Goal: Information Seeking & Learning: Learn about a topic

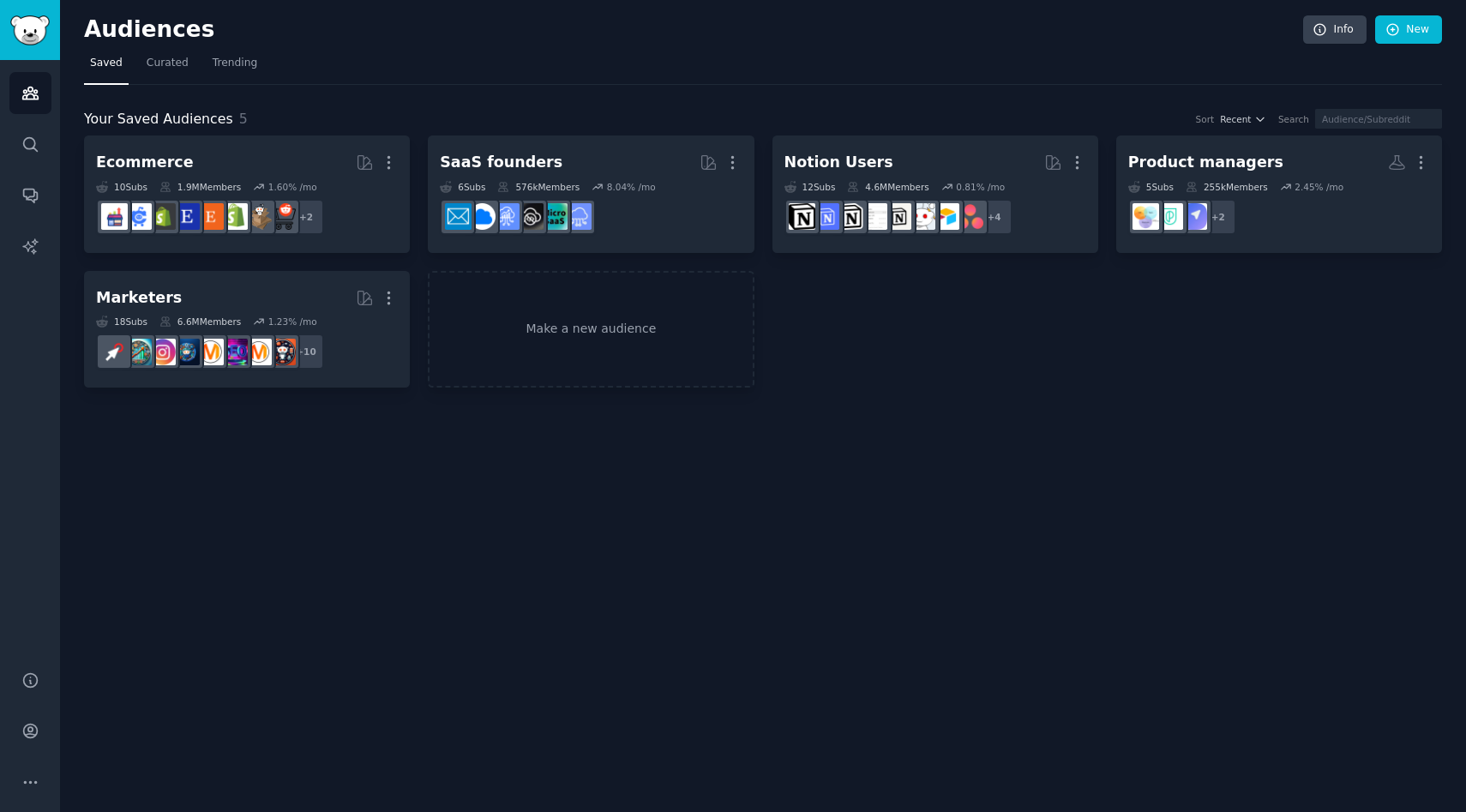
click at [932, 412] on div "Audiences Info New Saved Curated Trending Your Saved Audiences 5 Sort Recent Se…" at bounding box center [762, 406] width 1405 height 812
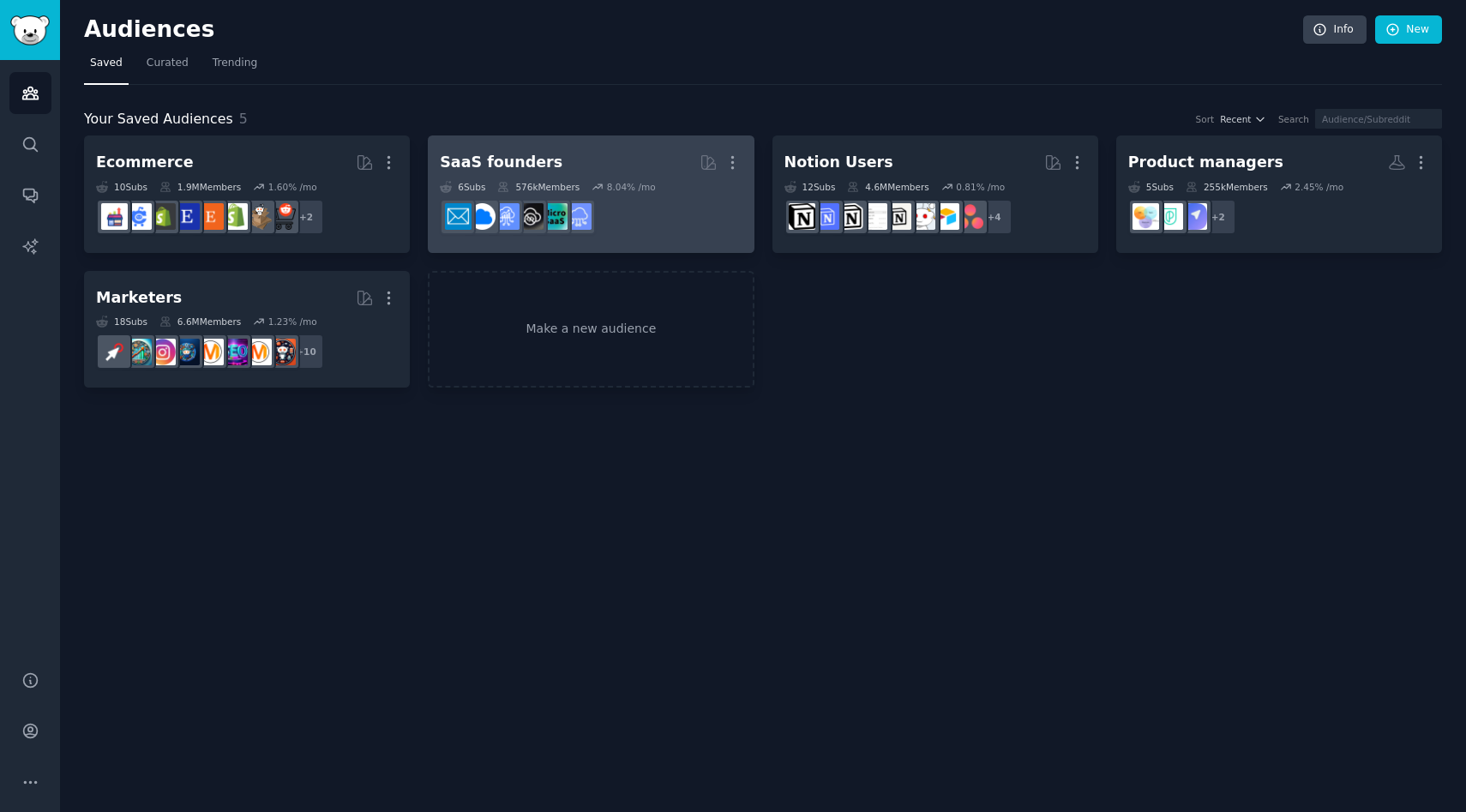
click at [538, 158] on div "SaaS founders" at bounding box center [501, 162] width 122 height 21
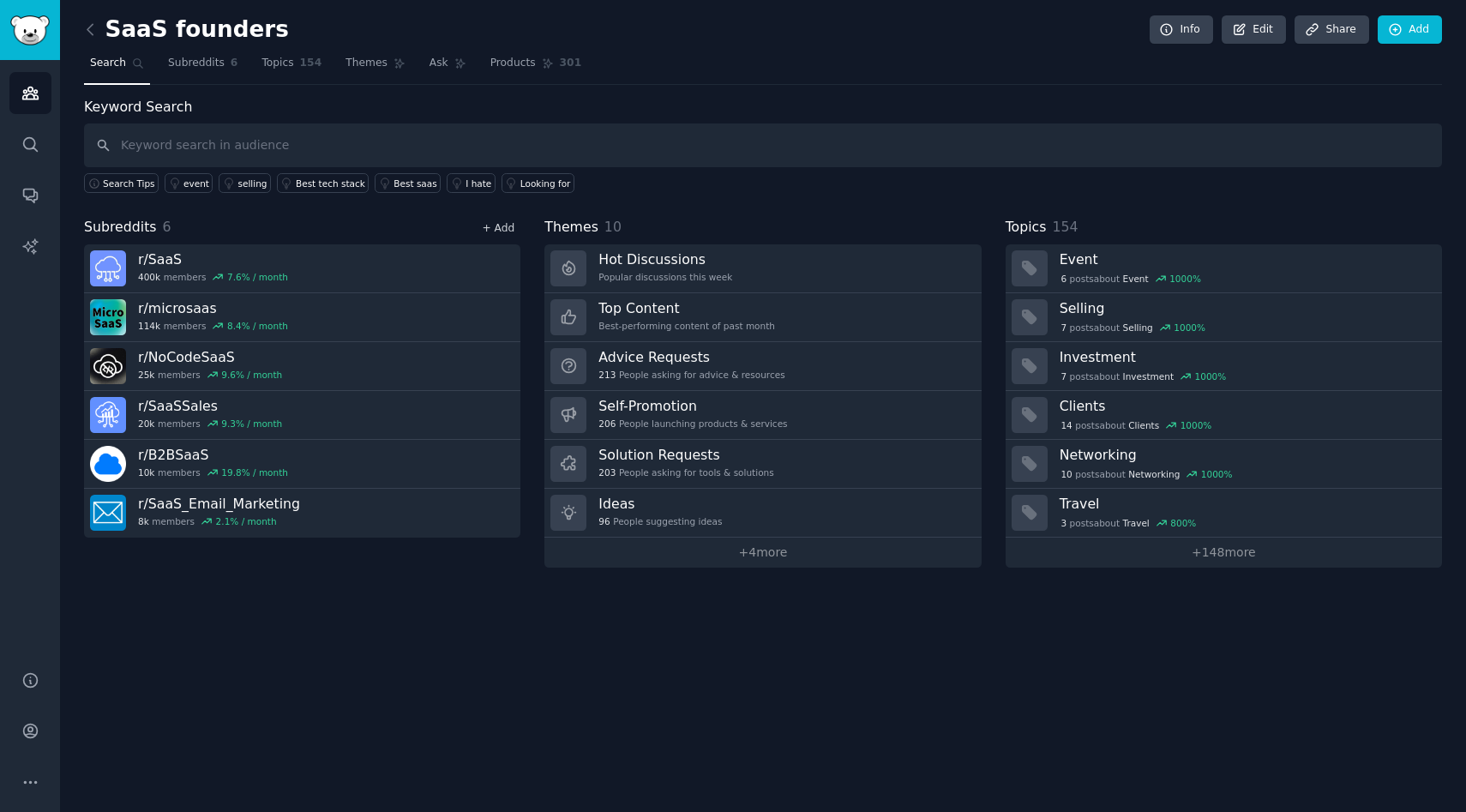
click at [506, 229] on link "+ Add" at bounding box center [498, 228] width 33 height 12
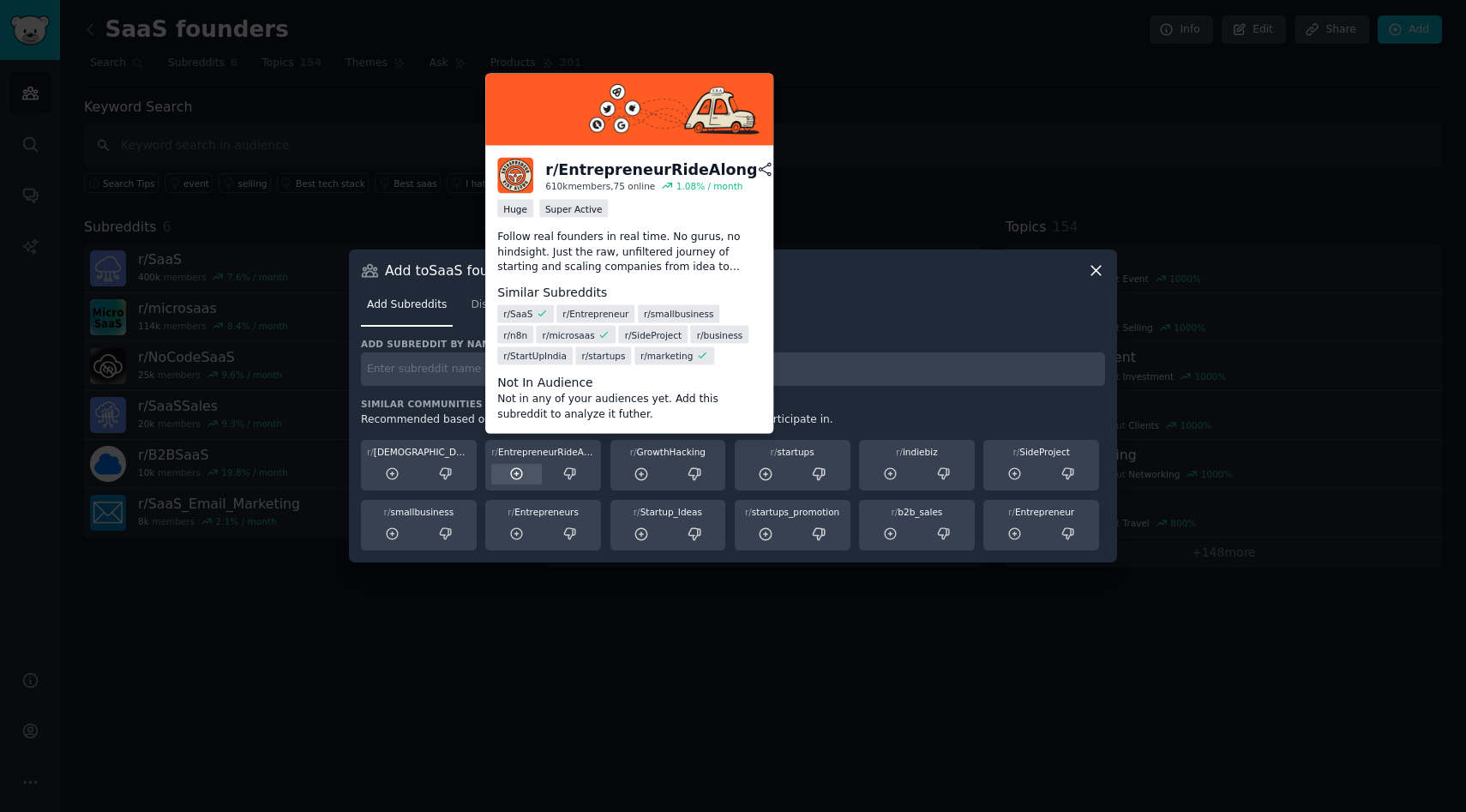
click at [517, 474] on icon at bounding box center [517, 474] width 16 height 16
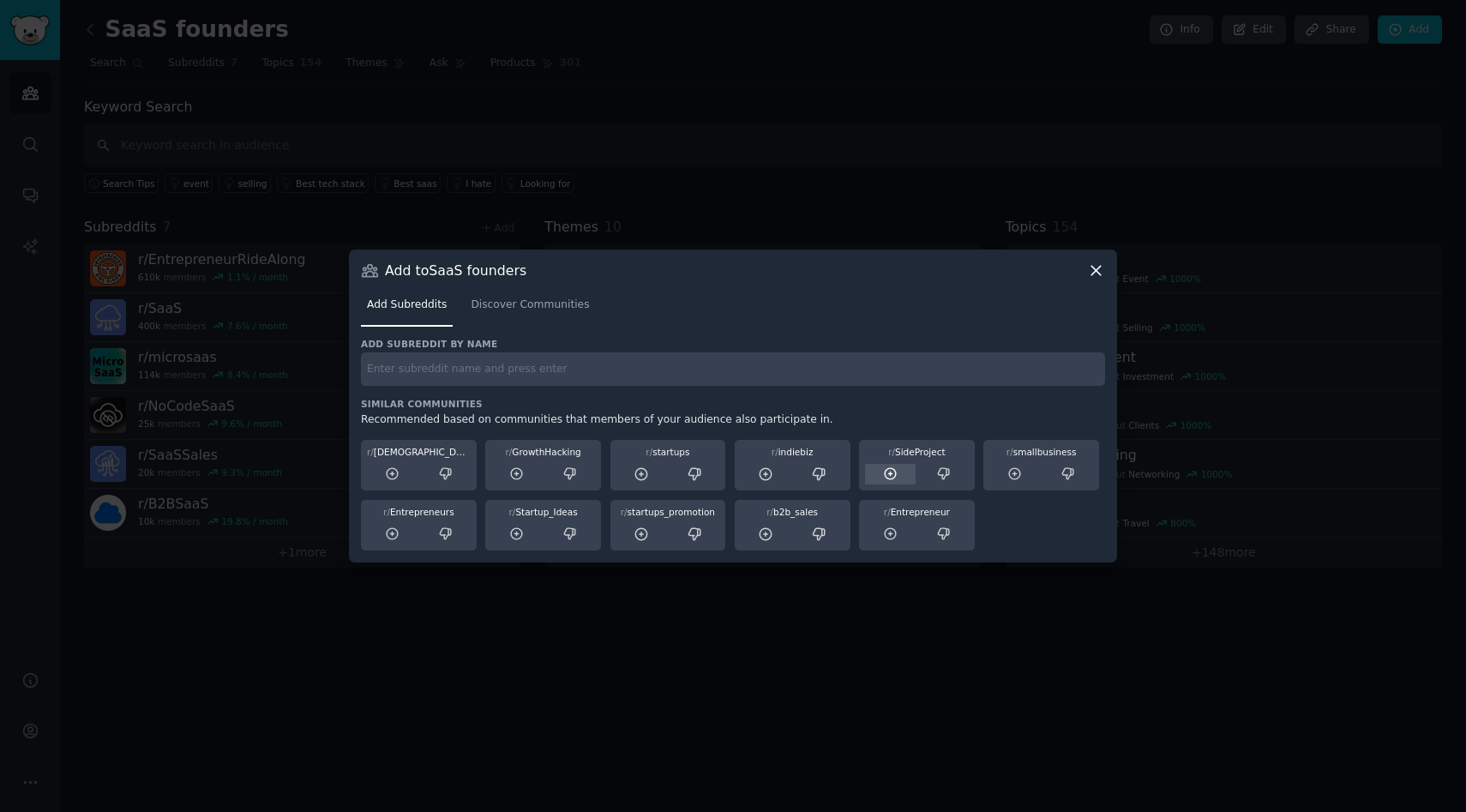
click at [888, 475] on icon at bounding box center [890, 474] width 16 height 16
click at [1015, 479] on icon at bounding box center [1015, 474] width 11 height 11
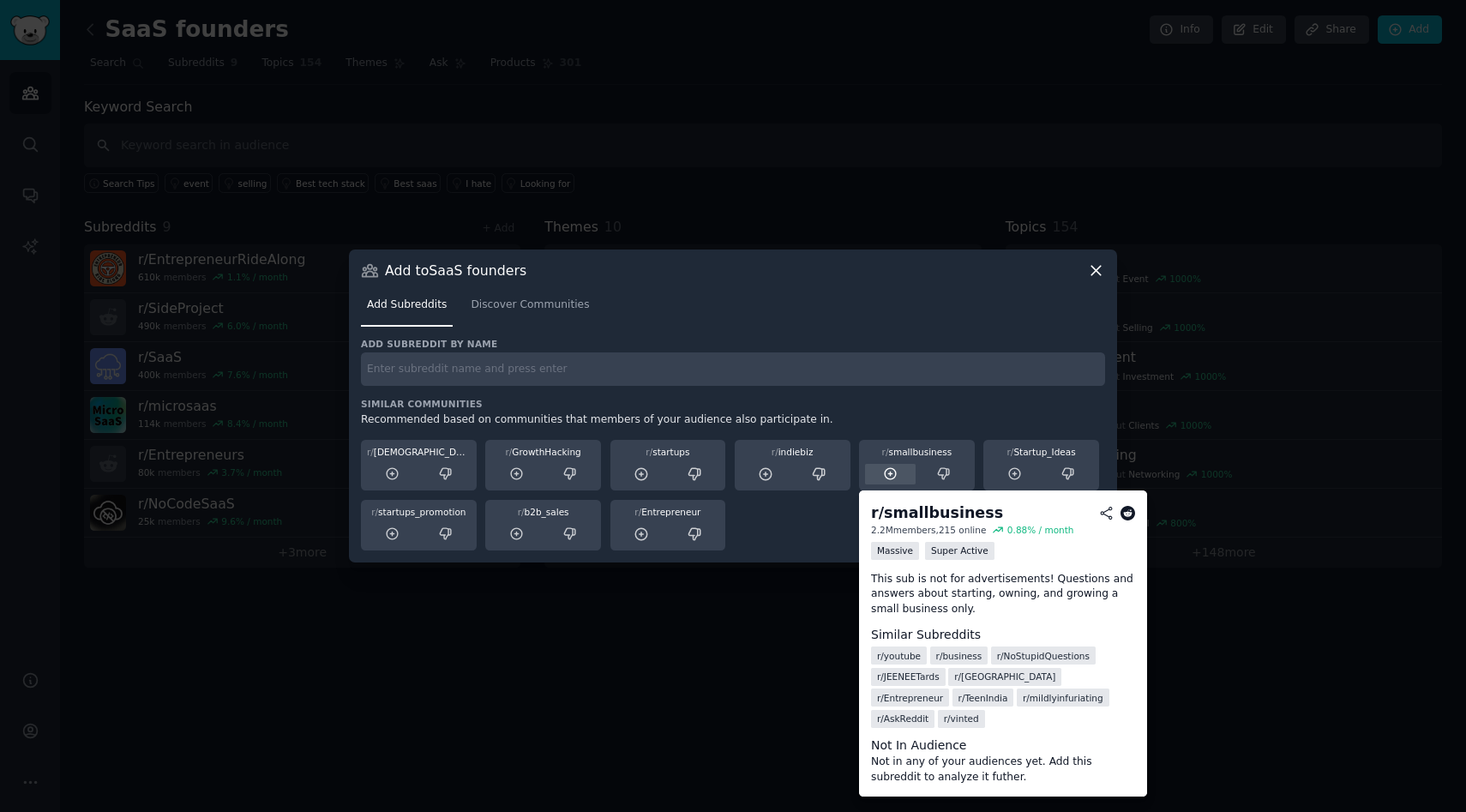
click at [888, 472] on icon at bounding box center [890, 474] width 16 height 16
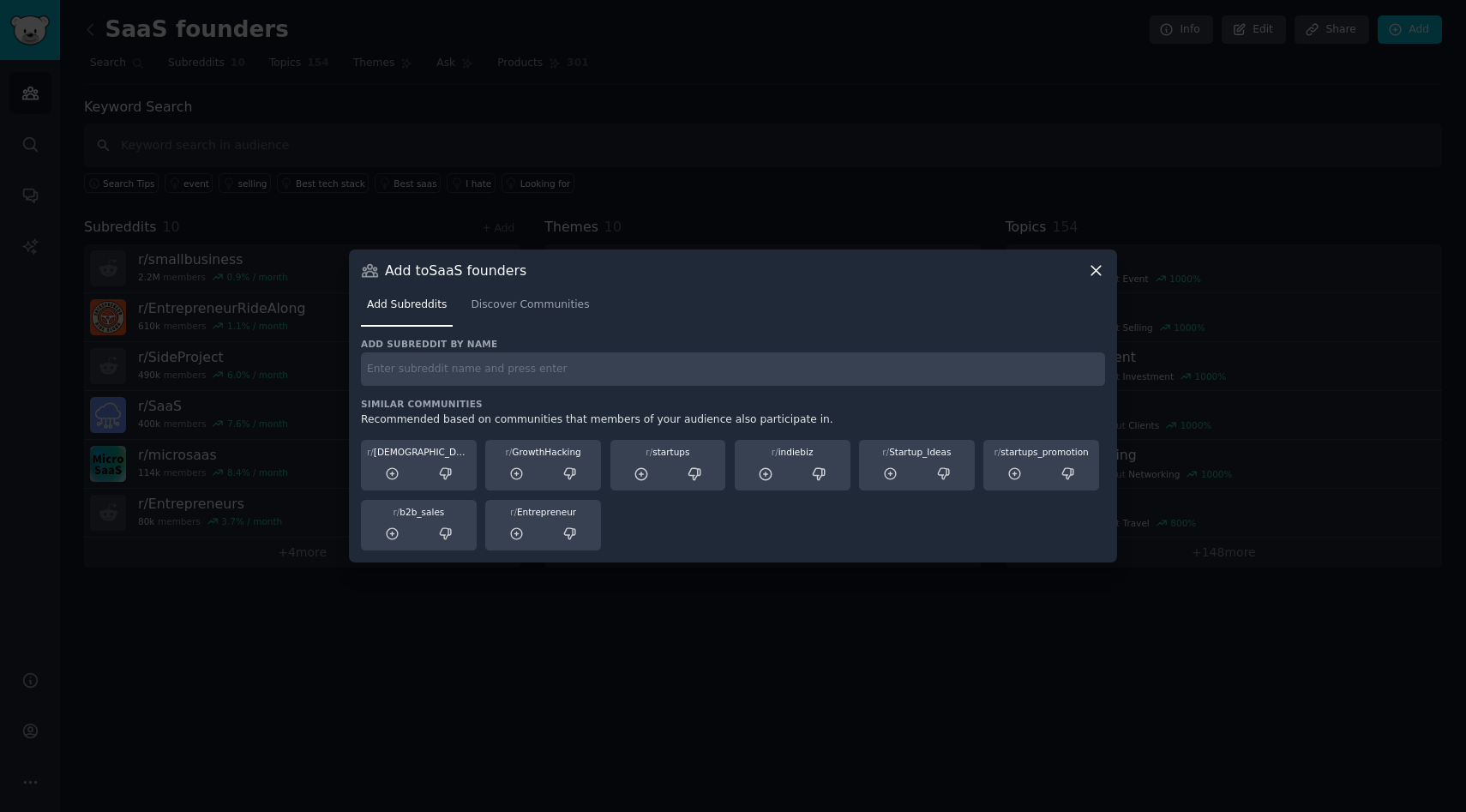
click at [888, 472] on icon at bounding box center [890, 474] width 16 height 16
click at [886, 476] on icon at bounding box center [890, 474] width 16 height 16
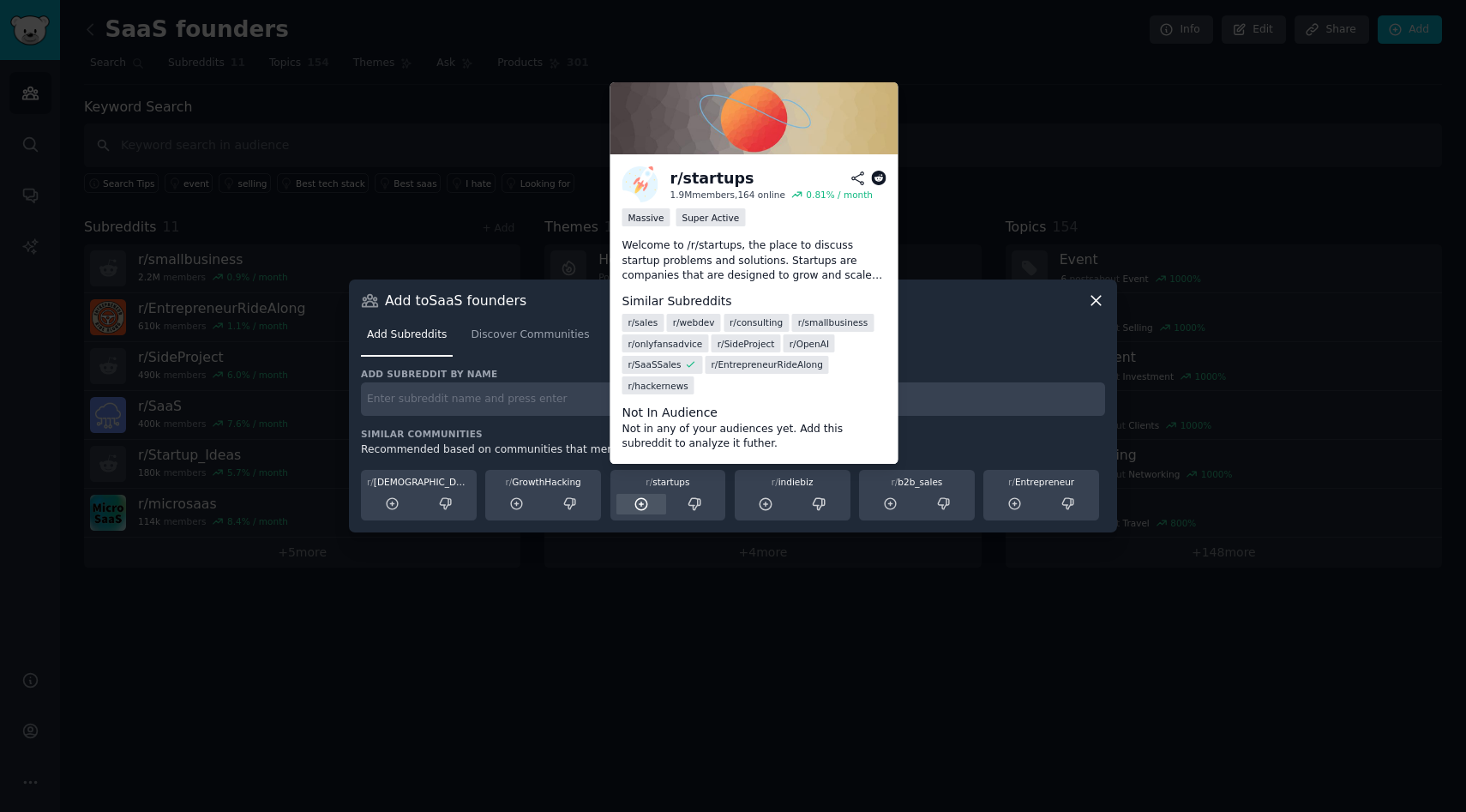
click at [637, 502] on icon at bounding box center [641, 504] width 16 height 16
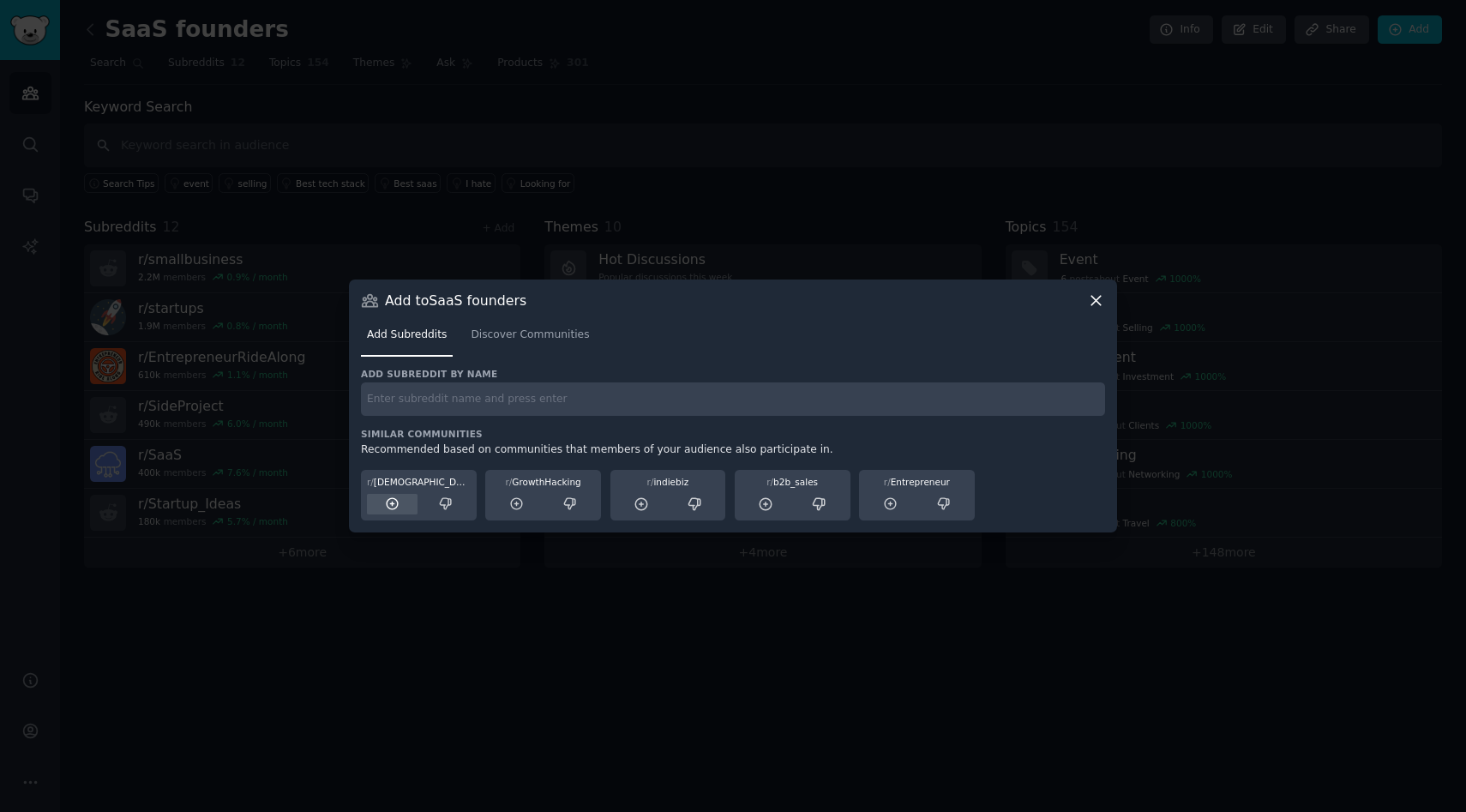
click at [380, 502] on div at bounding box center [392, 504] width 50 height 21
click at [377, 503] on div at bounding box center [392, 504] width 50 height 21
click at [1091, 301] on icon at bounding box center [1095, 300] width 18 height 18
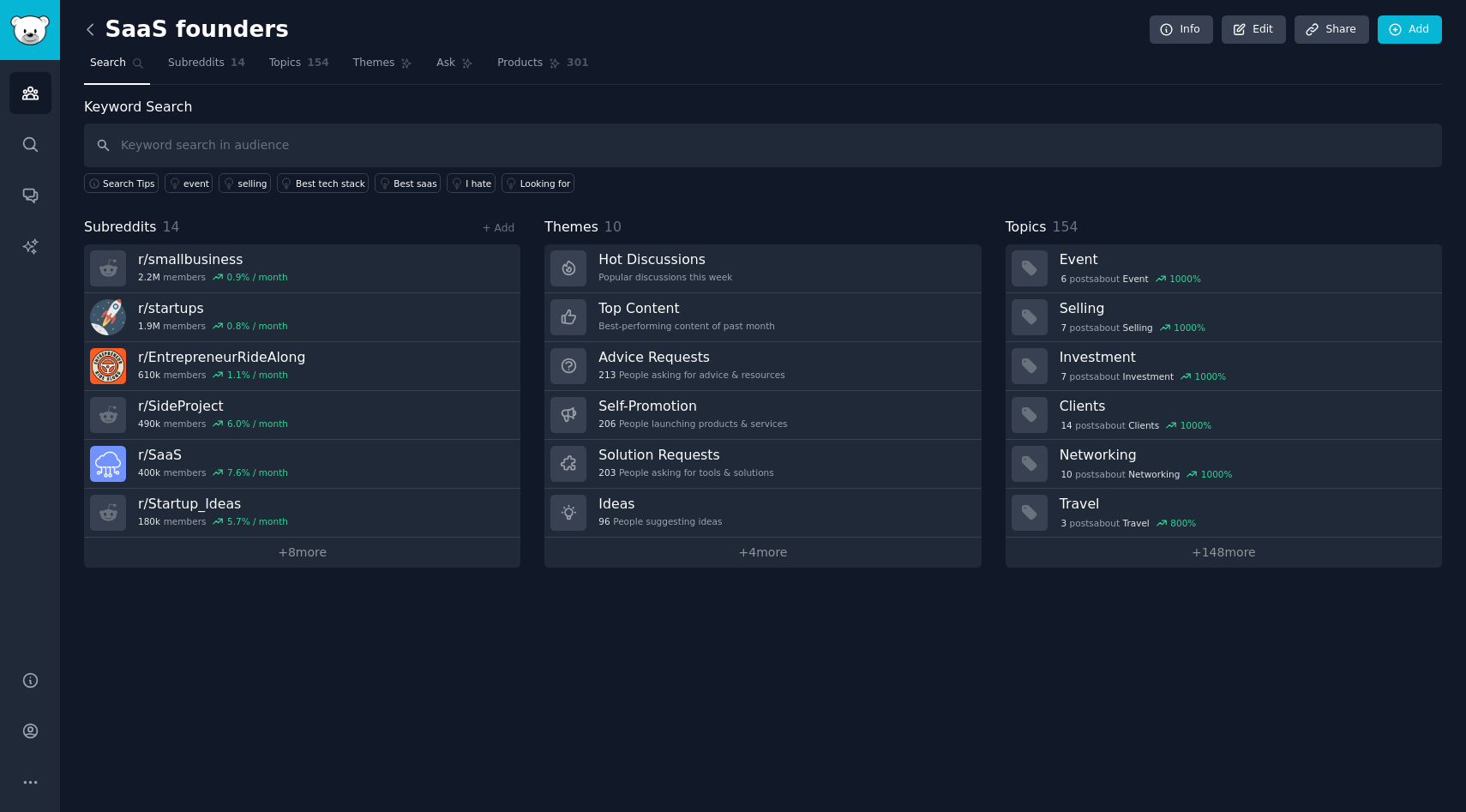
click at [88, 30] on icon at bounding box center [91, 29] width 6 height 10
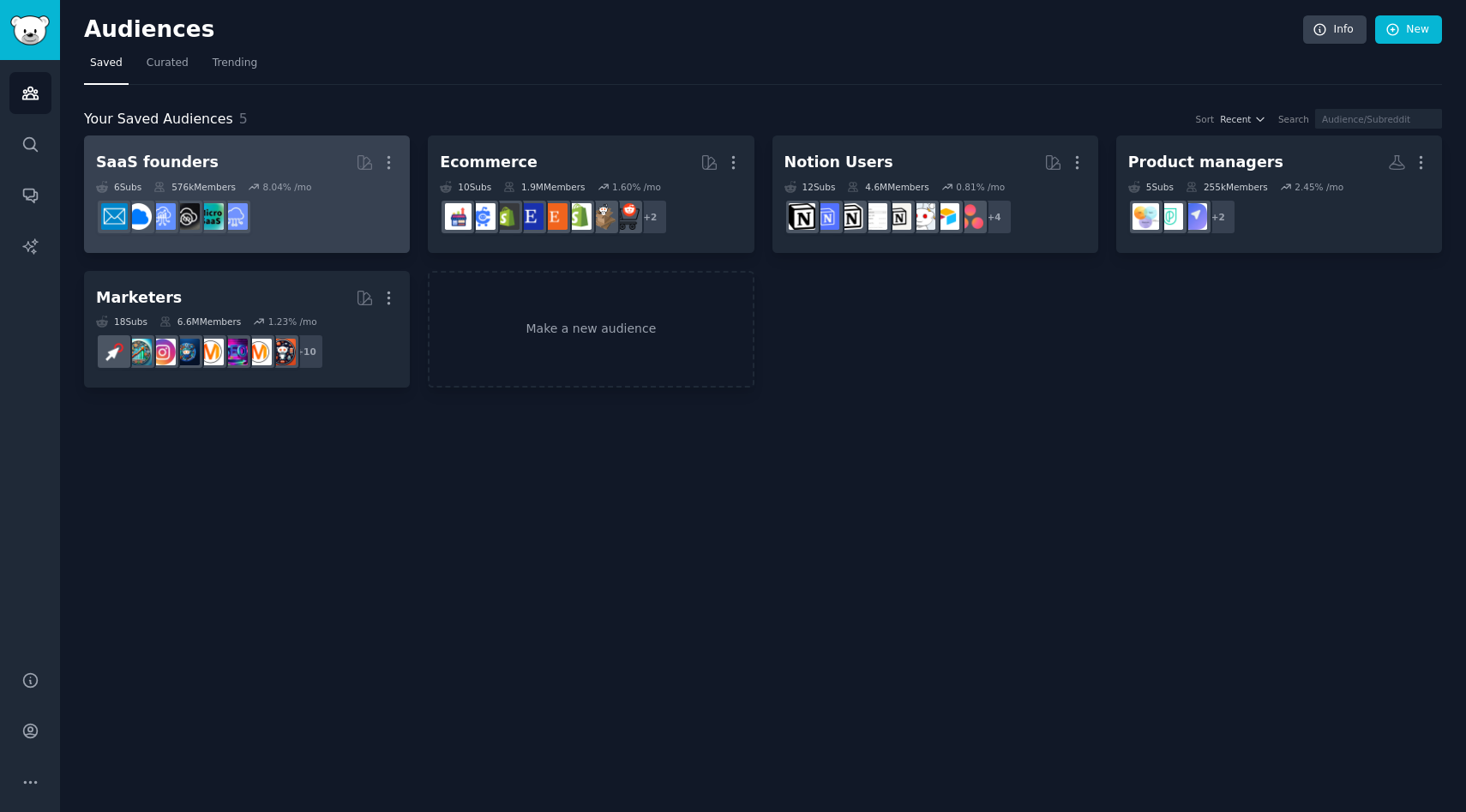
click at [192, 155] on div "SaaS founders" at bounding box center [157, 162] width 122 height 21
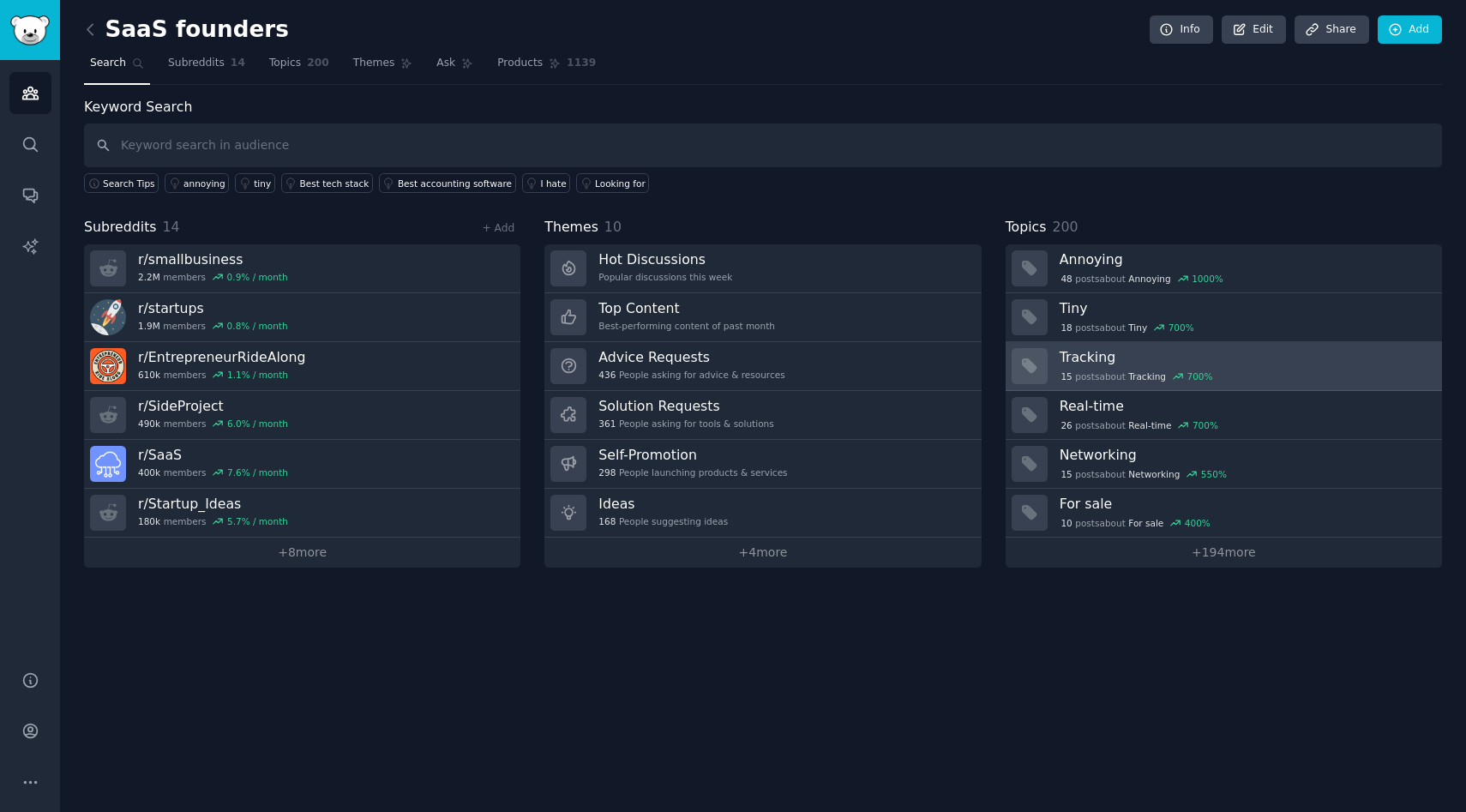
click at [1122, 358] on h3 "Tracking" at bounding box center [1245, 356] width 370 height 18
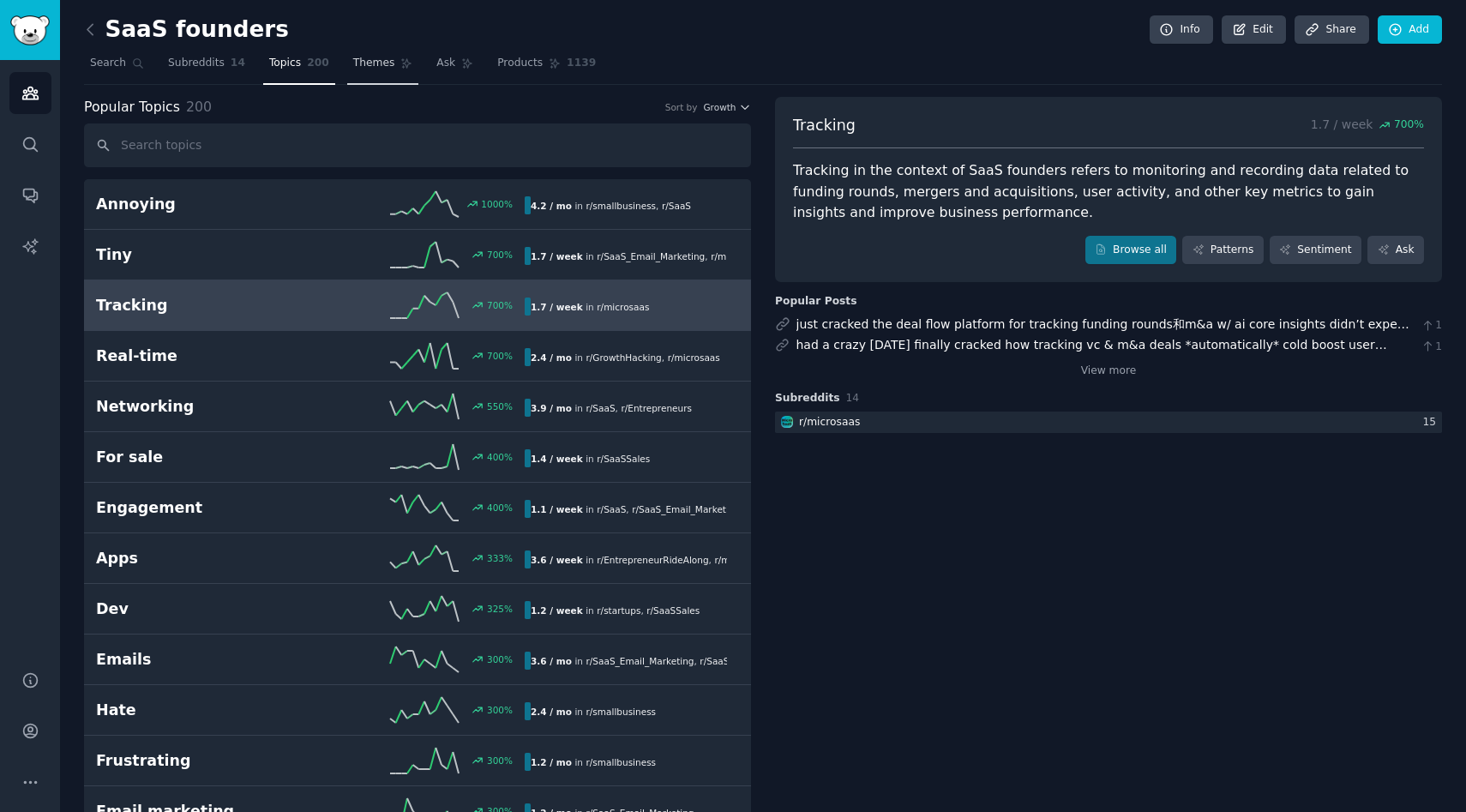
click at [377, 70] on link "Themes" at bounding box center [383, 67] width 72 height 36
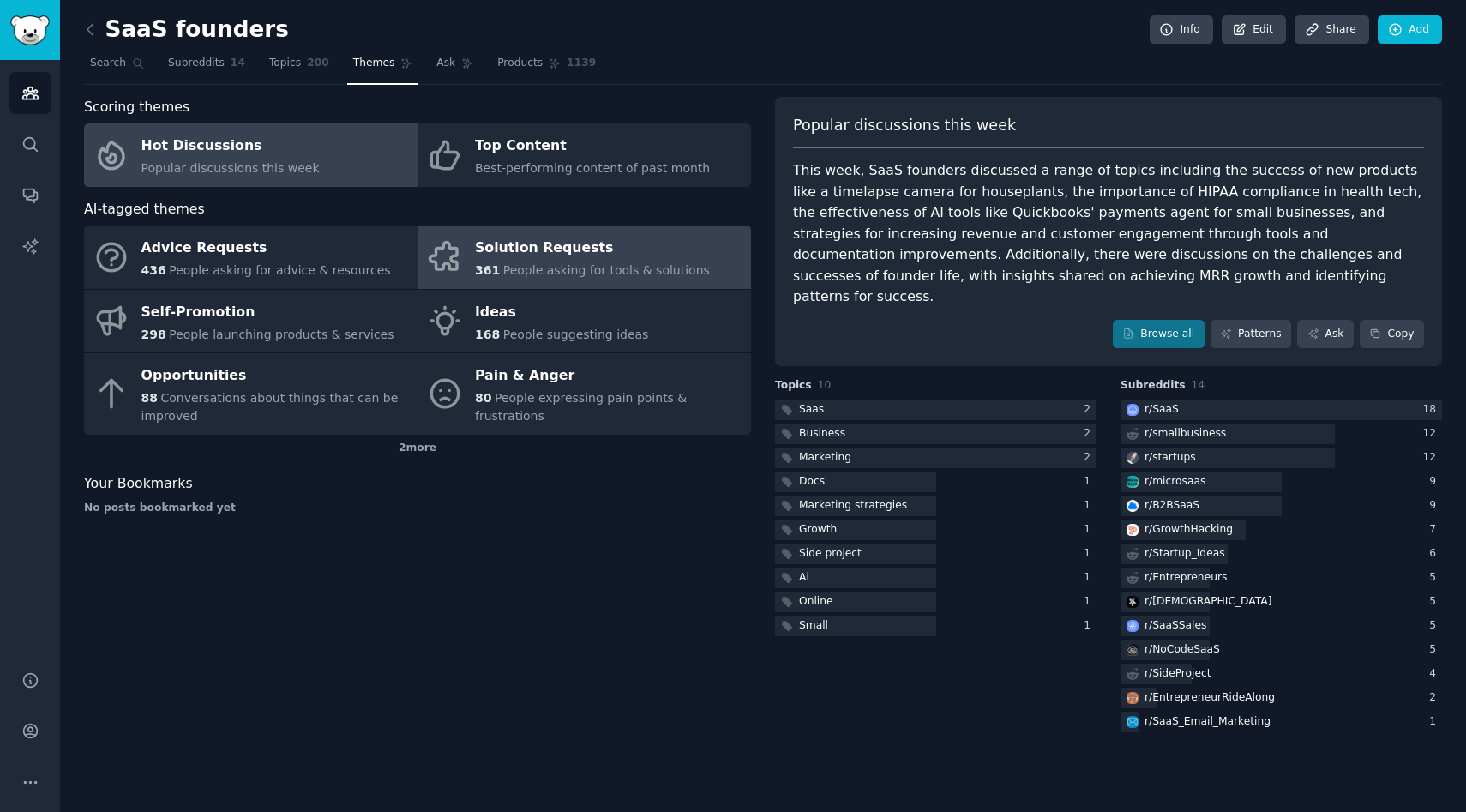
click at [531, 260] on div "Solution Requests" at bounding box center [591, 248] width 235 height 27
